Goal: Check status: Check status

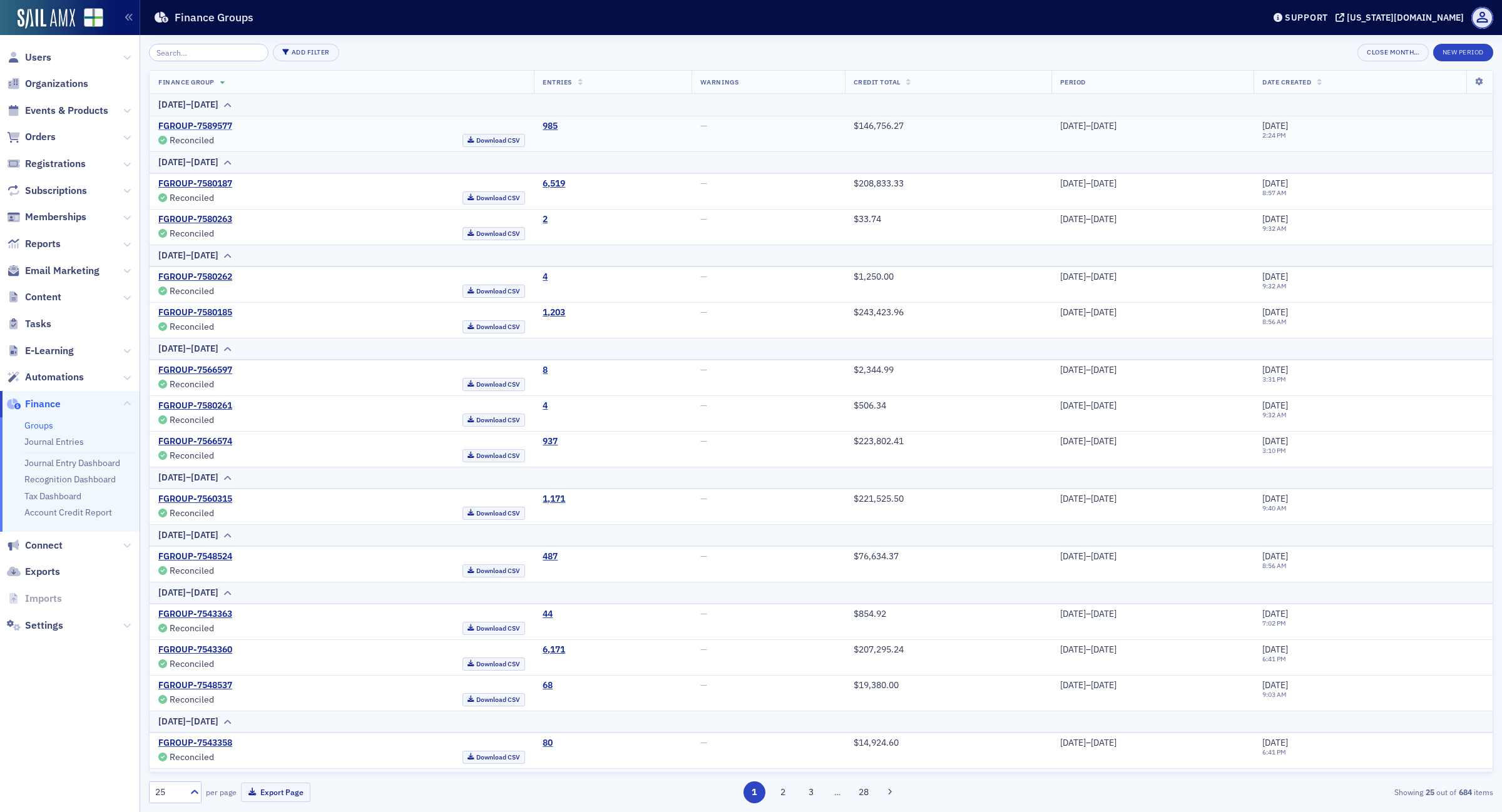
click at [219, 126] on link "FGROUP-7589577" at bounding box center [195, 126] width 74 height 11
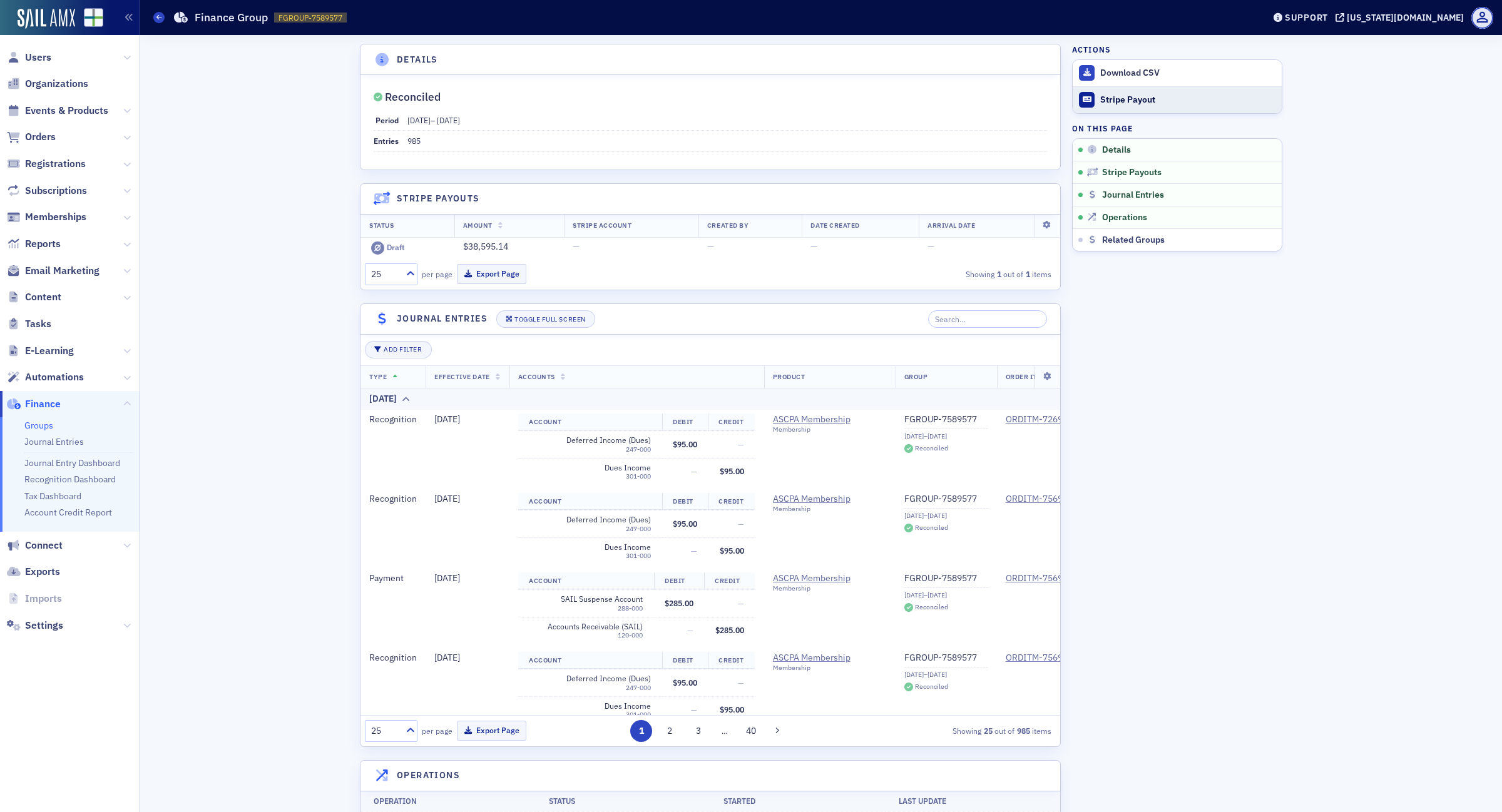
click at [1128, 97] on div "Stripe Payout" at bounding box center [1188, 100] width 175 height 11
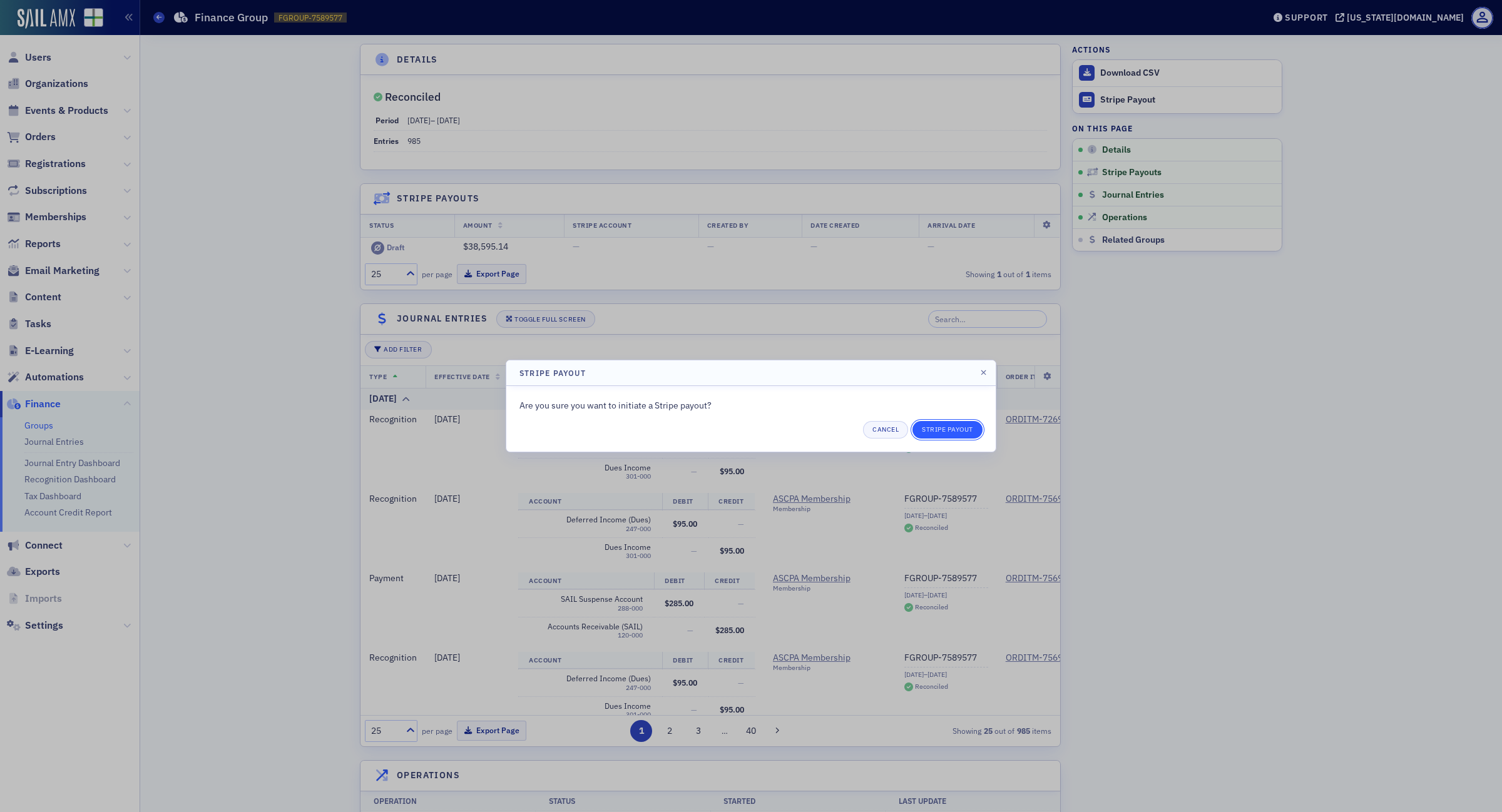
click at [956, 433] on button "Stripe Payout" at bounding box center [947, 429] width 70 height 17
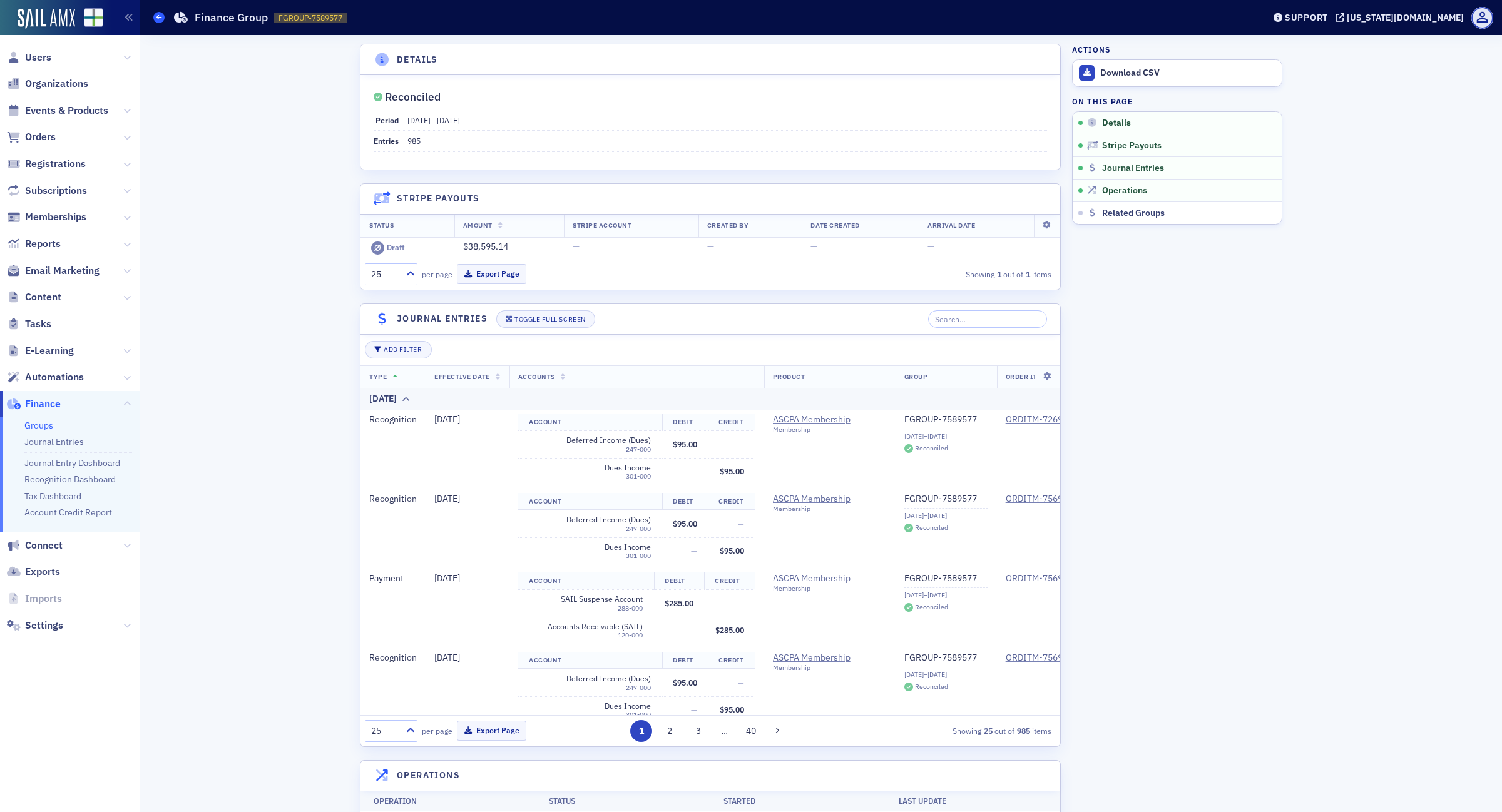
click at [154, 17] on span at bounding box center [159, 17] width 11 height 11
